Goal: Information Seeking & Learning: Check status

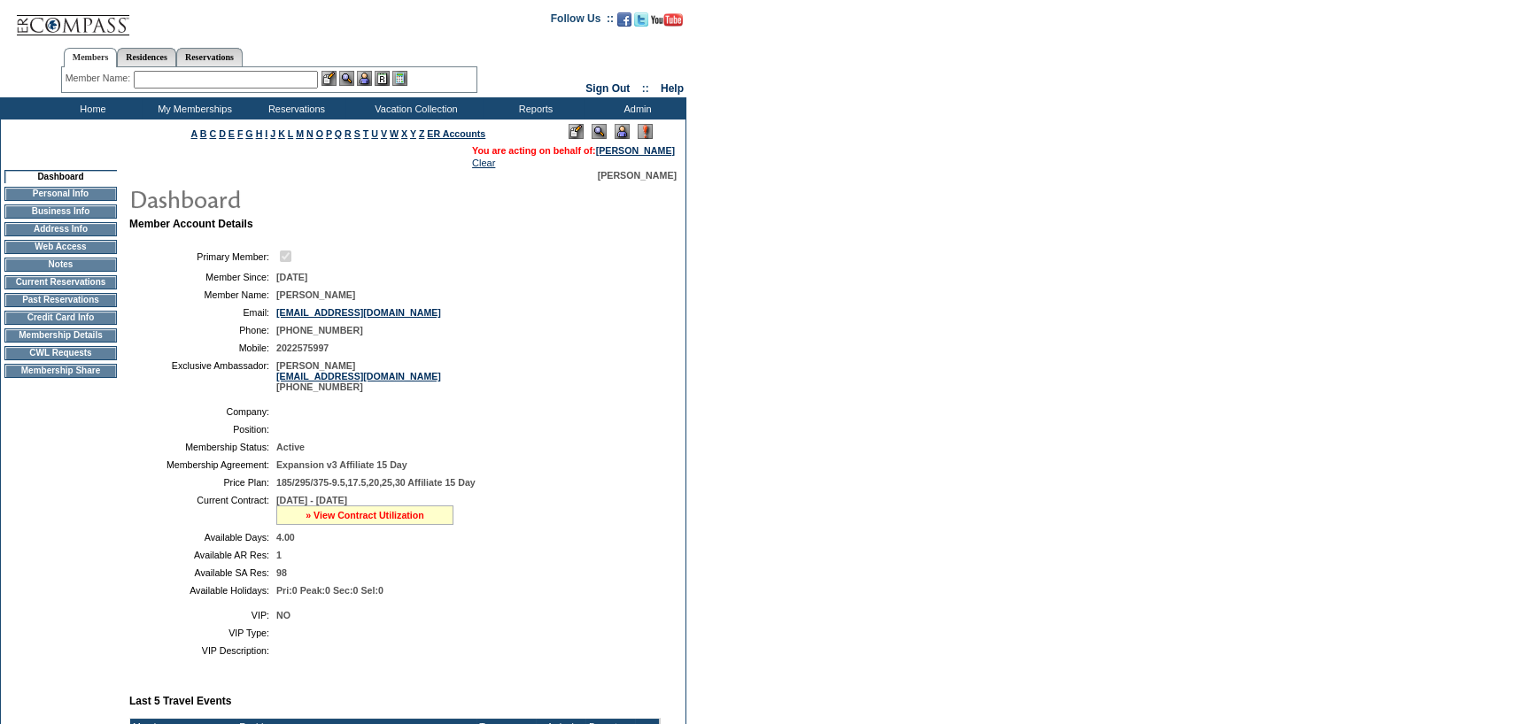
click at [372, 517] on link "» View Contract Utilization" at bounding box center [365, 515] width 119 height 11
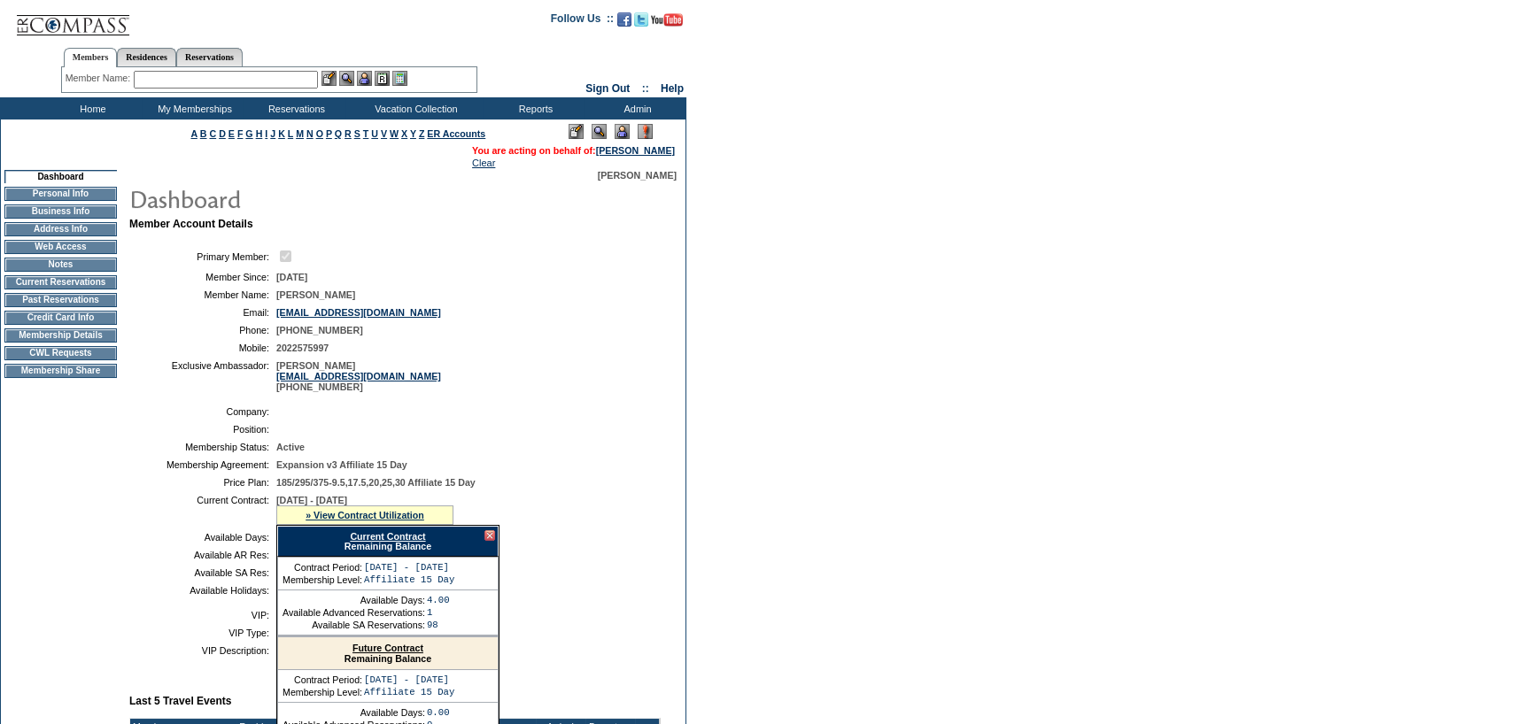
click at [360, 539] on link "Current Contract" at bounding box center [387, 536] width 75 height 11
click at [156, 460] on table "Company: Position: Membership Status: Active Membership Agreement: Expansion v3…" at bounding box center [394, 501] width 531 height 204
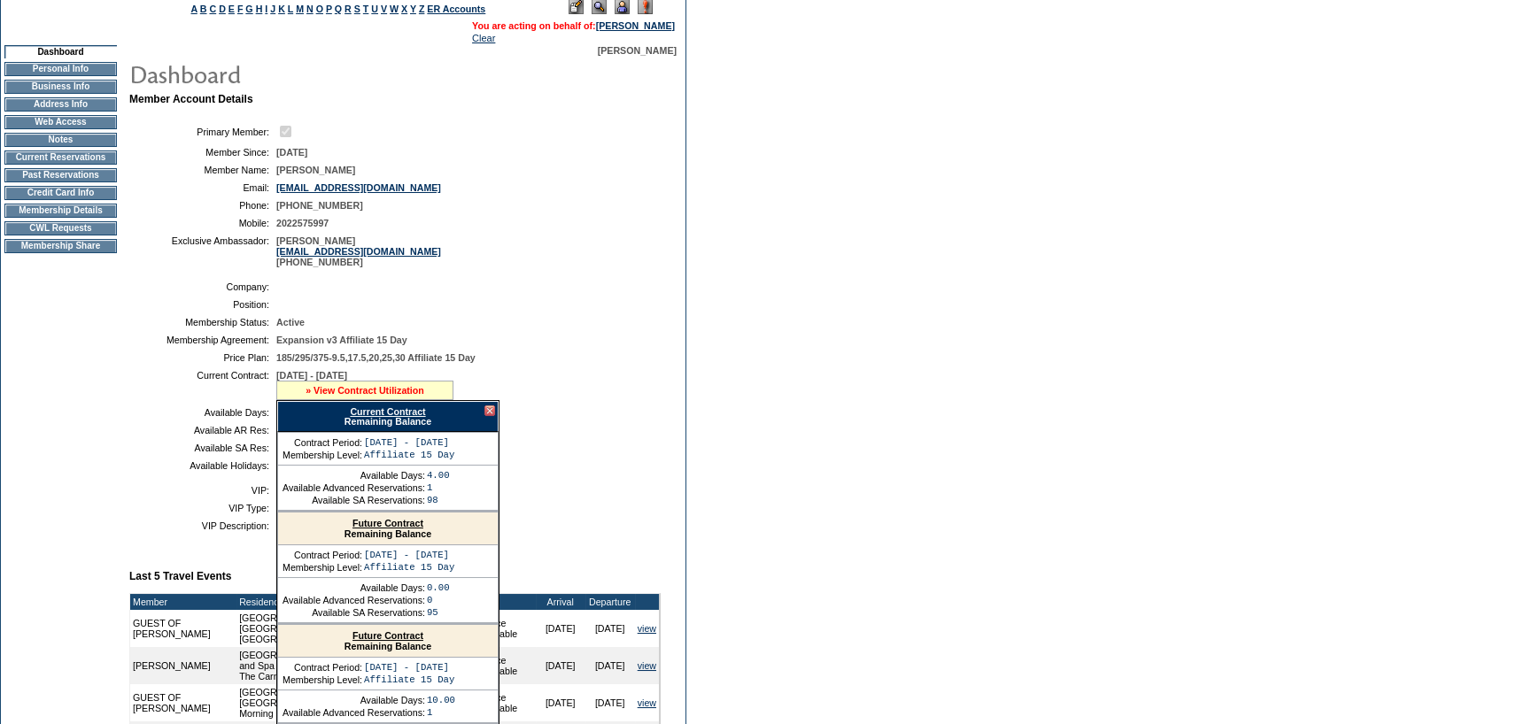
scroll to position [266, 0]
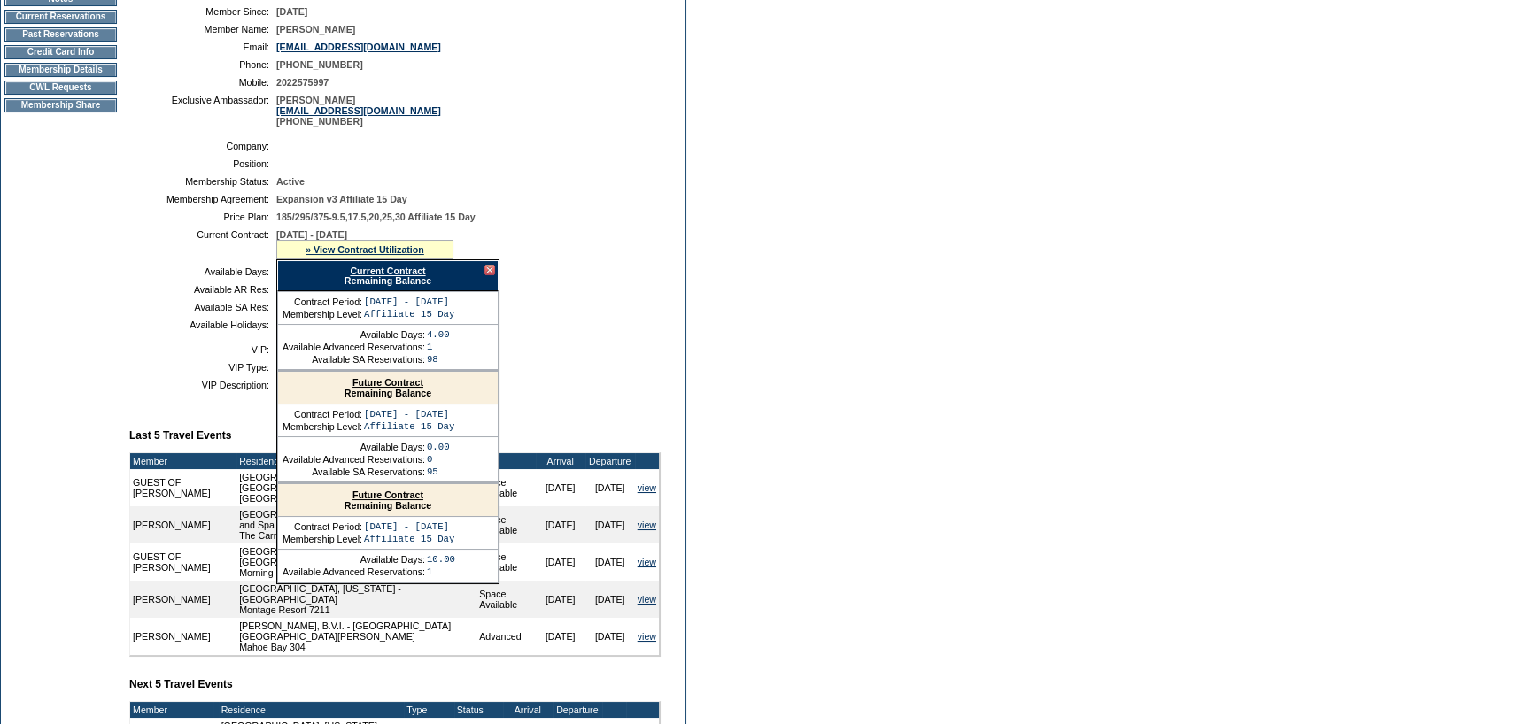
click at [423, 388] on link "Future Contract" at bounding box center [387, 382] width 71 height 11
click at [166, 362] on table "VIP: NO VIP Type: VIP Description:" at bounding box center [394, 367] width 531 height 60
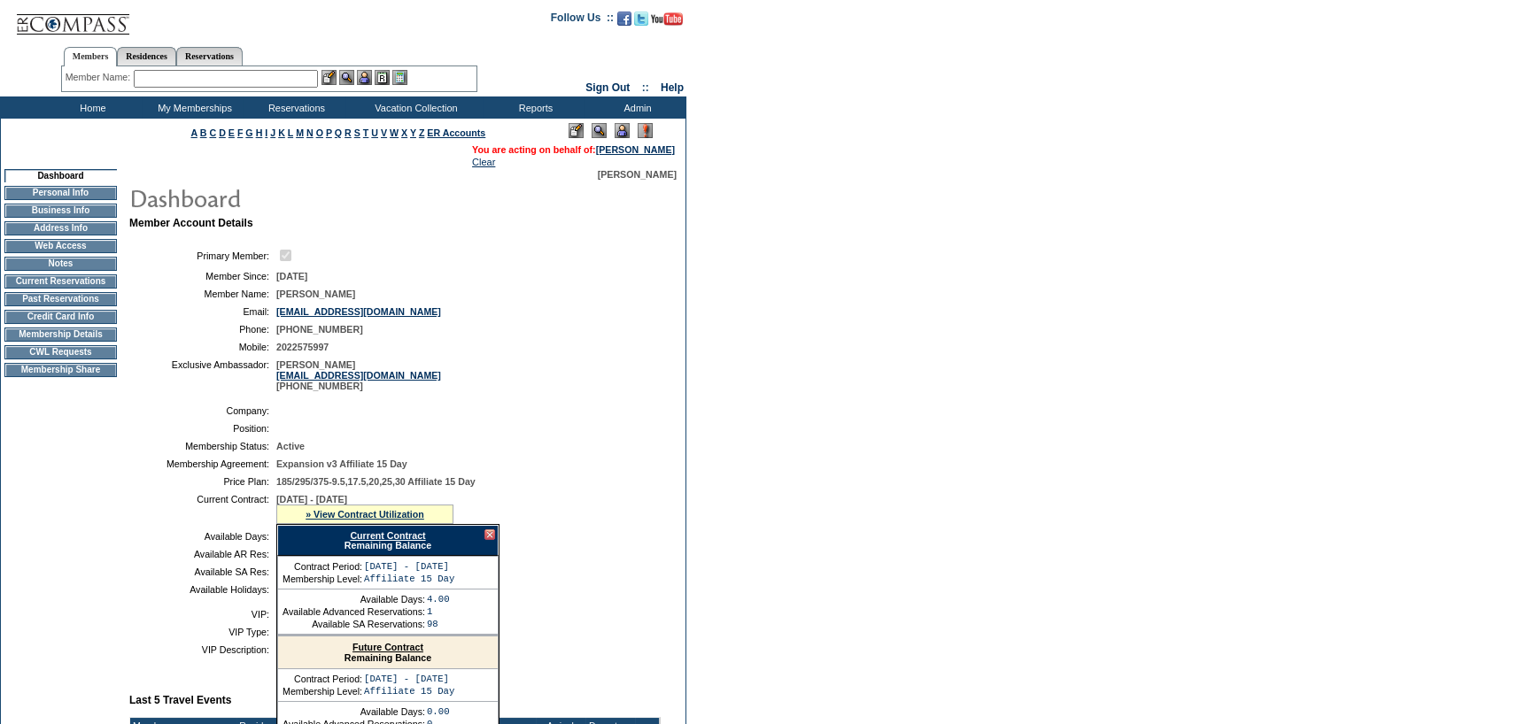
scroll to position [0, 0]
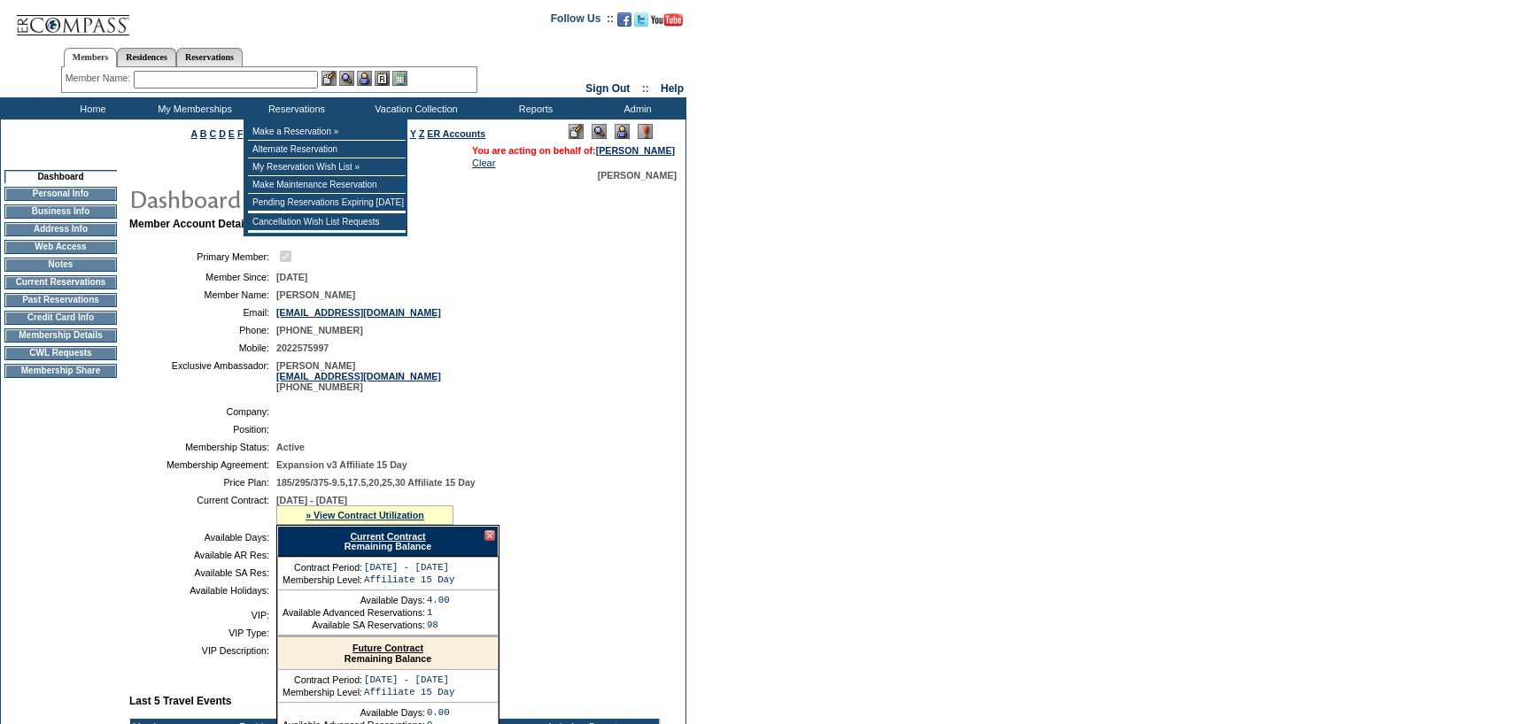
click at [244, 67] on div "Member Name: Destination or Residence: ReservationId:" at bounding box center [269, 80] width 416 height 26
click at [302, 79] on input "text" at bounding box center [226, 80] width 184 height 18
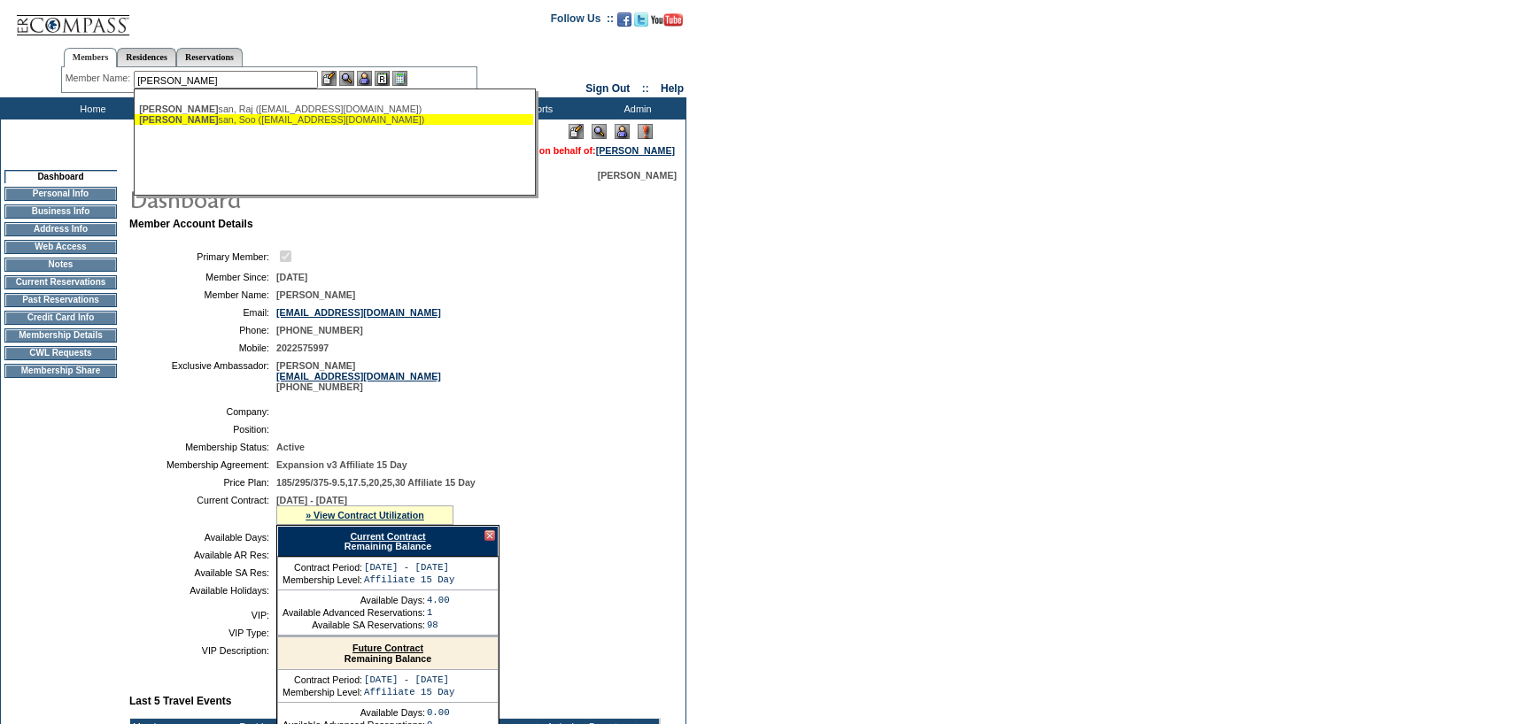
click at [309, 120] on div "Venkate san, Soo (siouxkim@gmail.com)" at bounding box center [334, 119] width 390 height 11
type input "Venkatesan, Soo (siouxkim@gmail.com)"
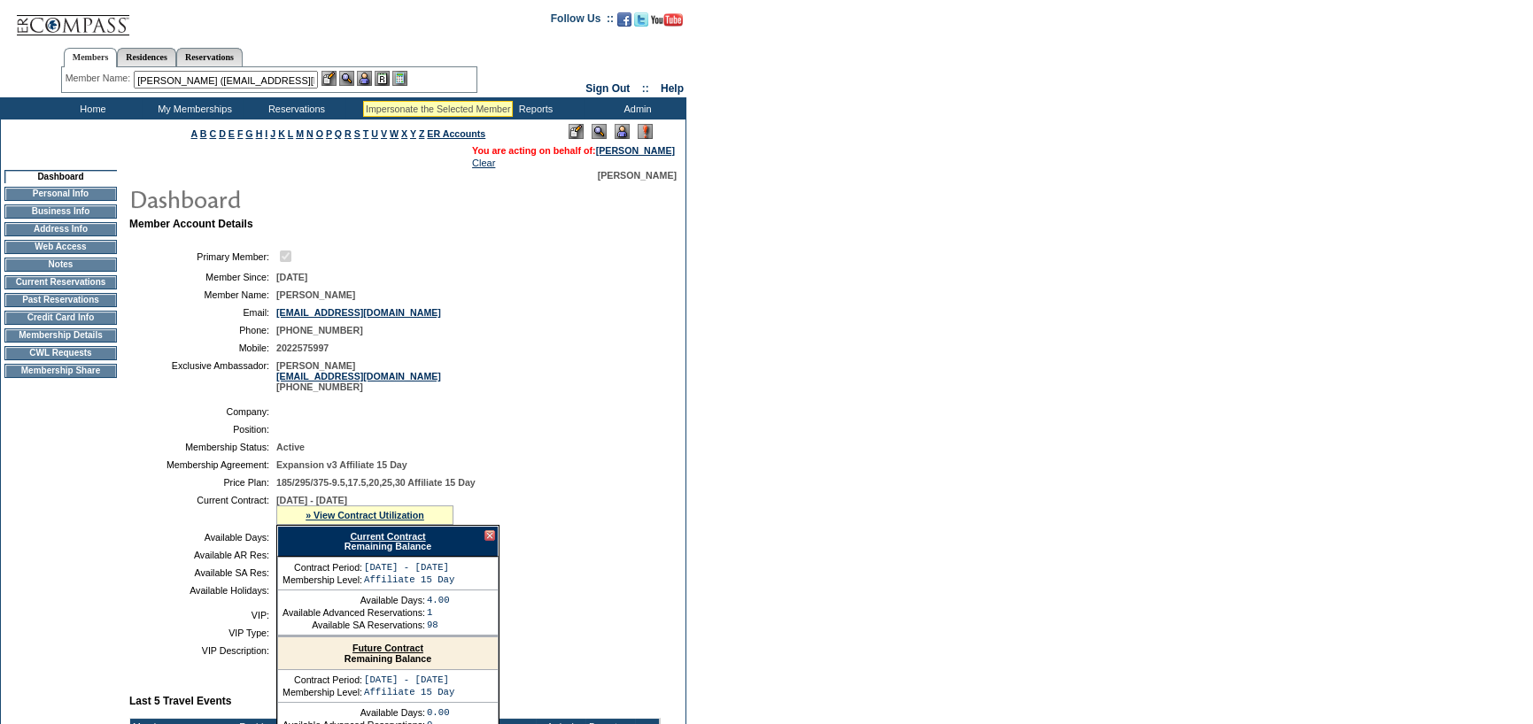
click at [368, 79] on img at bounding box center [364, 78] width 15 height 15
click at [351, 80] on img at bounding box center [346, 78] width 15 height 15
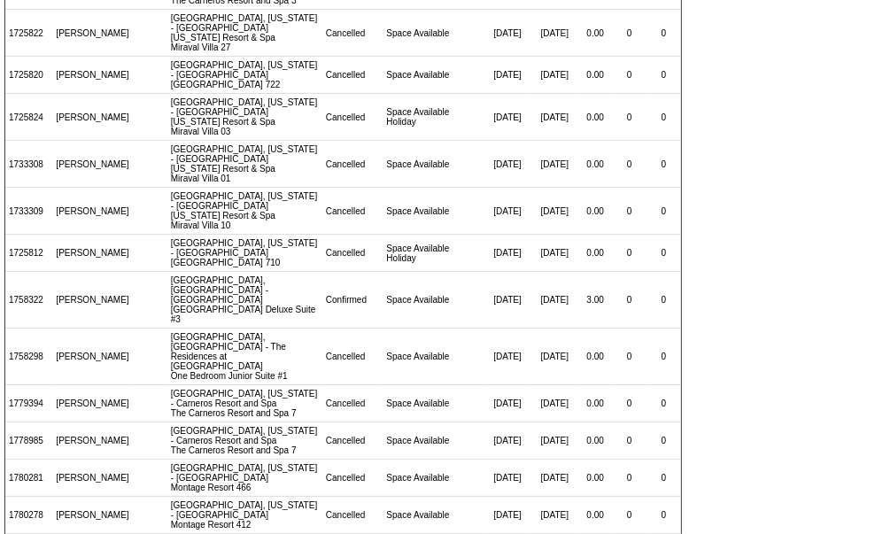
scroll to position [352, 0]
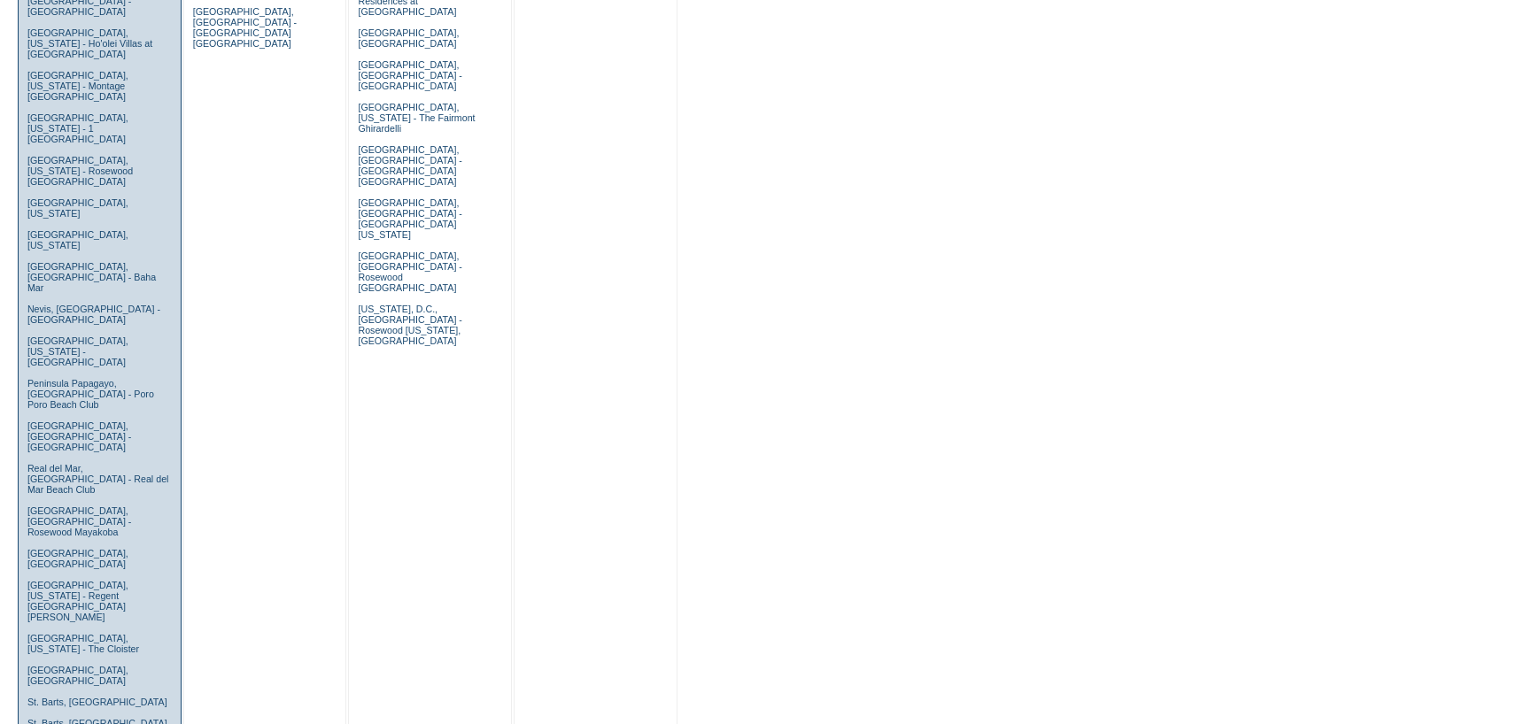
scroll to position [1063, 0]
